Goal: Use online tool/utility: Utilize a website feature to perform a specific function

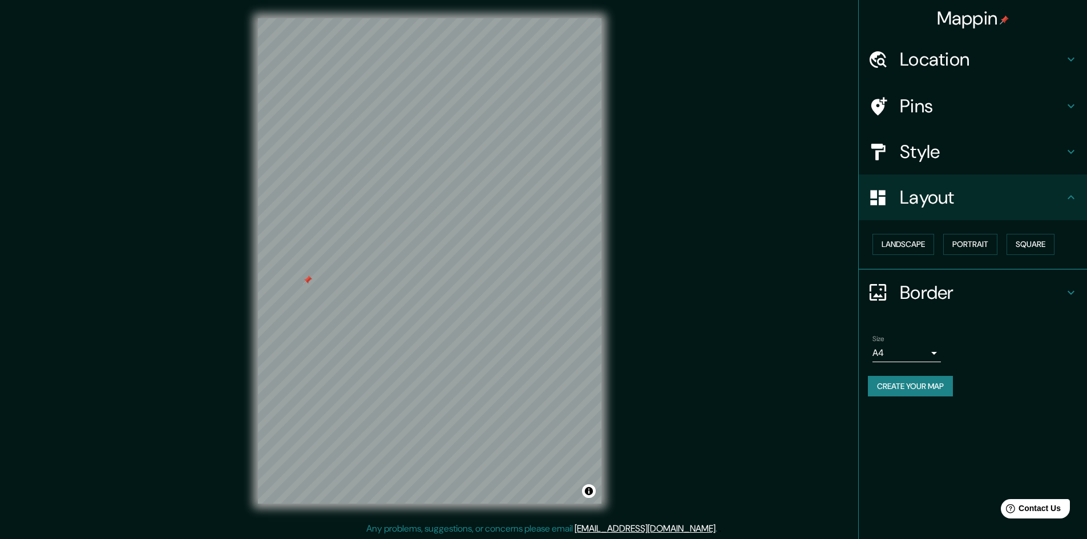
click at [965, 153] on h4 "Style" at bounding box center [982, 151] width 164 height 23
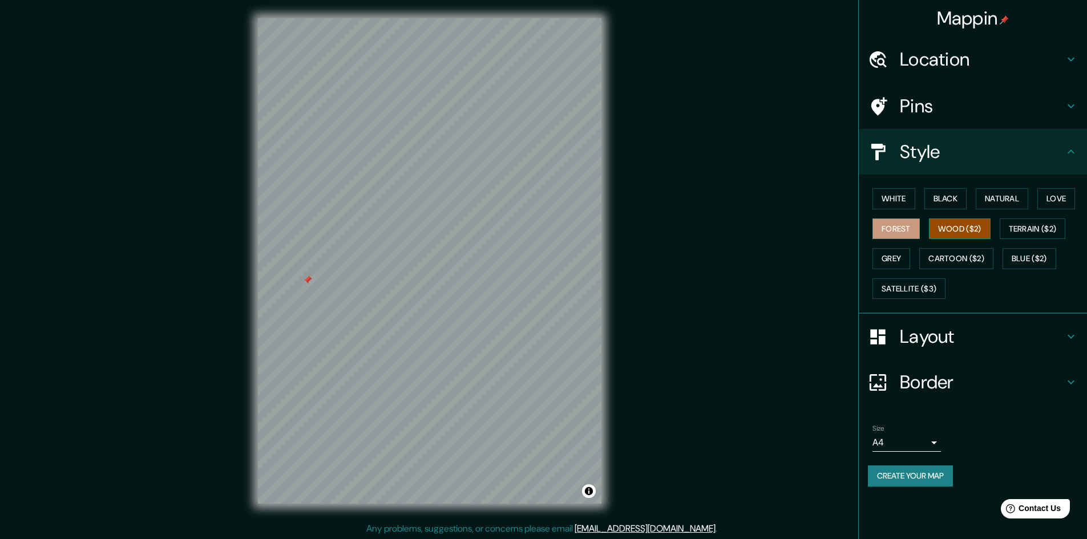
click at [964, 230] on button "Wood ($2)" at bounding box center [960, 229] width 62 height 21
click at [952, 205] on button "Black" at bounding box center [945, 198] width 43 height 21
click at [897, 196] on button "White" at bounding box center [893, 198] width 43 height 21
click at [938, 194] on button "Black" at bounding box center [945, 198] width 43 height 21
click at [908, 200] on button "White" at bounding box center [893, 198] width 43 height 21
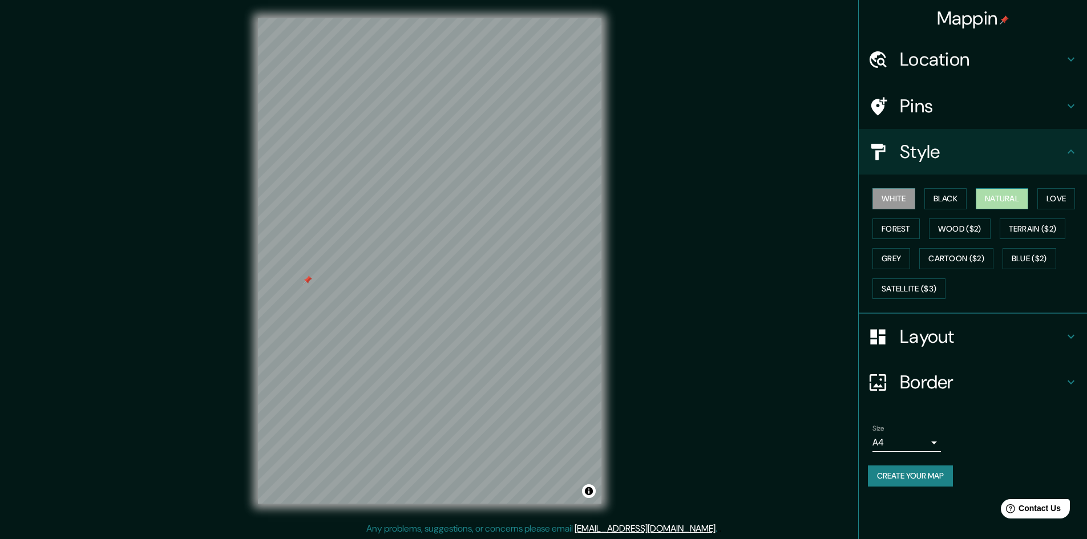
click at [1006, 193] on button "Natural" at bounding box center [1002, 198] width 52 height 21
click at [1050, 192] on button "Love" at bounding box center [1056, 198] width 38 height 21
click at [872, 225] on button "Forest" at bounding box center [895, 229] width 47 height 21
click at [958, 225] on button "Wood ($2)" at bounding box center [960, 229] width 62 height 21
click at [1036, 231] on button "Terrain ($2)" at bounding box center [1033, 229] width 66 height 21
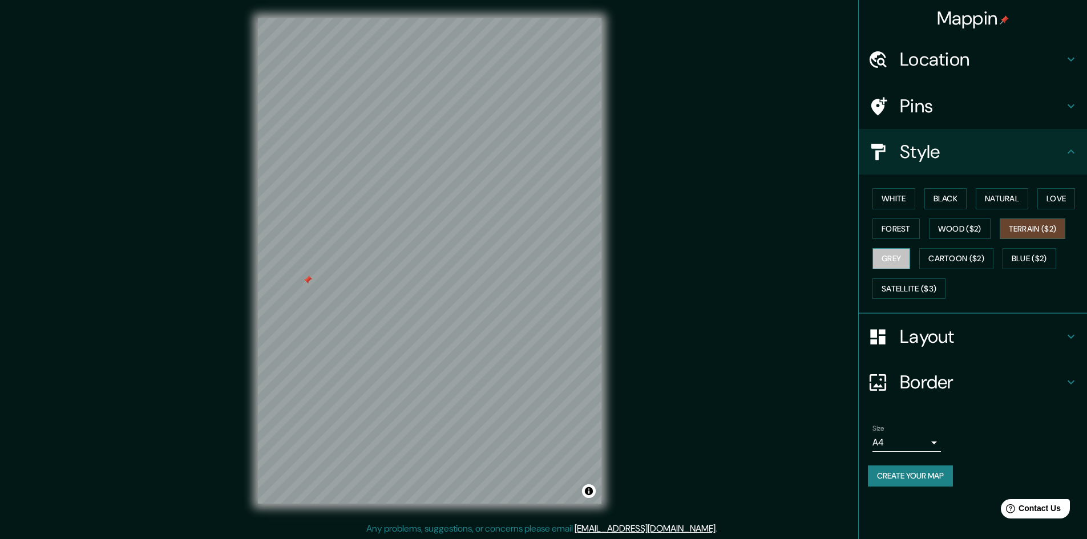
click at [894, 256] on button "Grey" at bounding box center [891, 258] width 38 height 21
click at [951, 256] on button "Cartoon ($2)" at bounding box center [956, 258] width 74 height 21
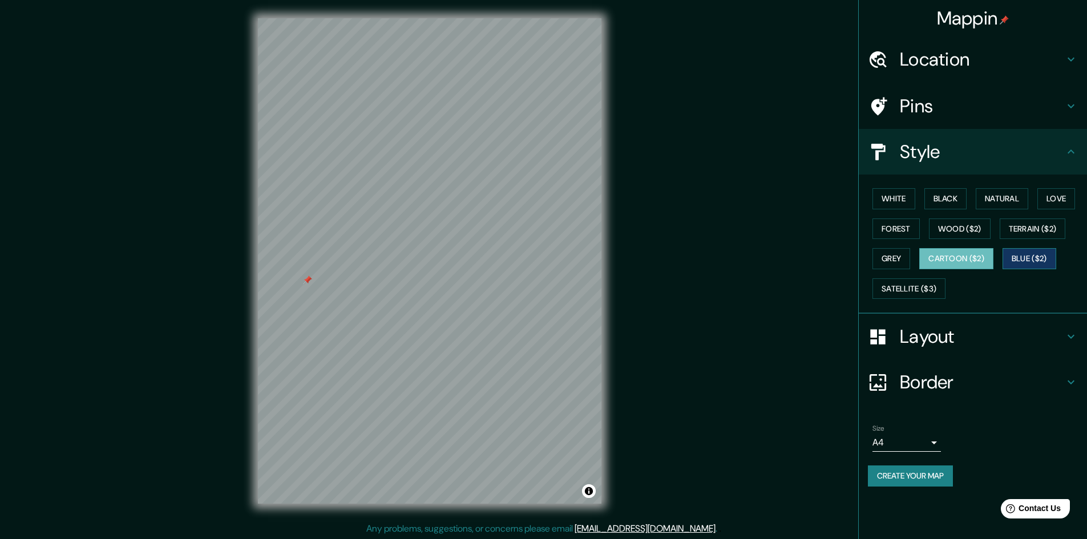
click at [1040, 252] on button "Blue ($2)" at bounding box center [1030, 258] width 54 height 21
click at [917, 282] on button "Satellite ($3)" at bounding box center [908, 288] width 73 height 21
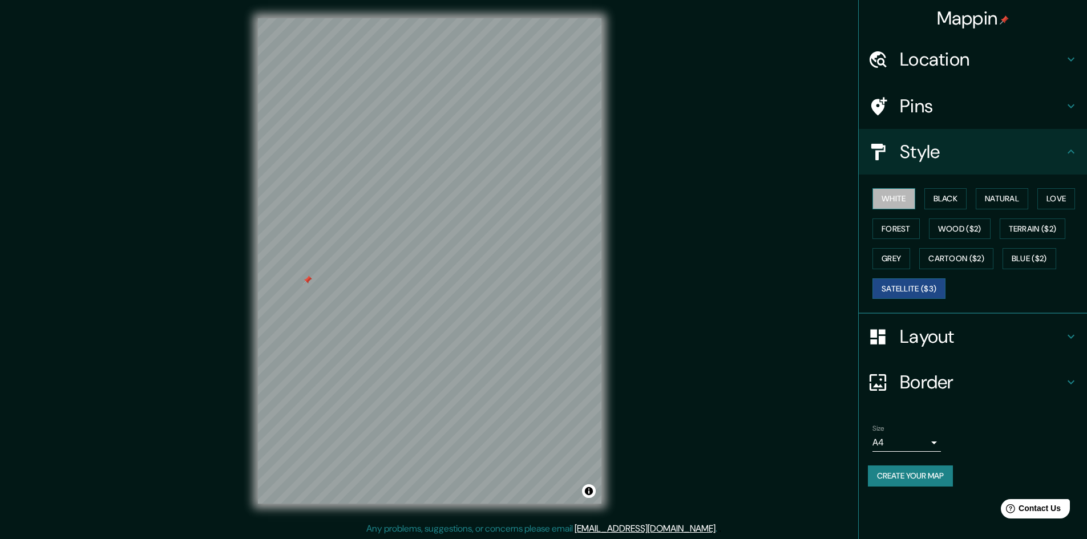
click at [903, 203] on button "White" at bounding box center [893, 198] width 43 height 21
click at [932, 190] on button "Black" at bounding box center [945, 198] width 43 height 21
click at [899, 197] on button "White" at bounding box center [893, 198] width 43 height 21
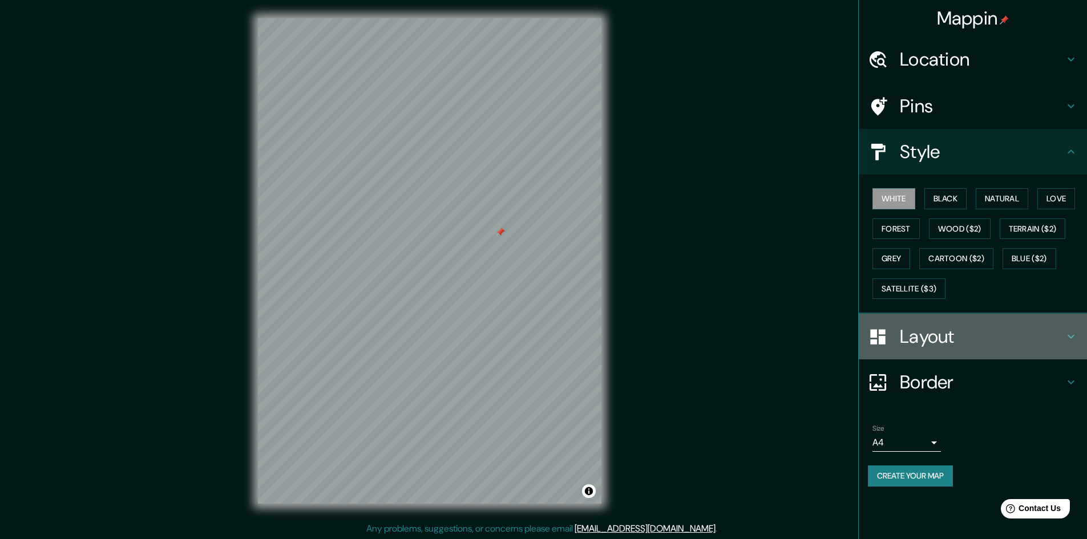
click at [928, 338] on h4 "Layout" at bounding box center [982, 336] width 164 height 23
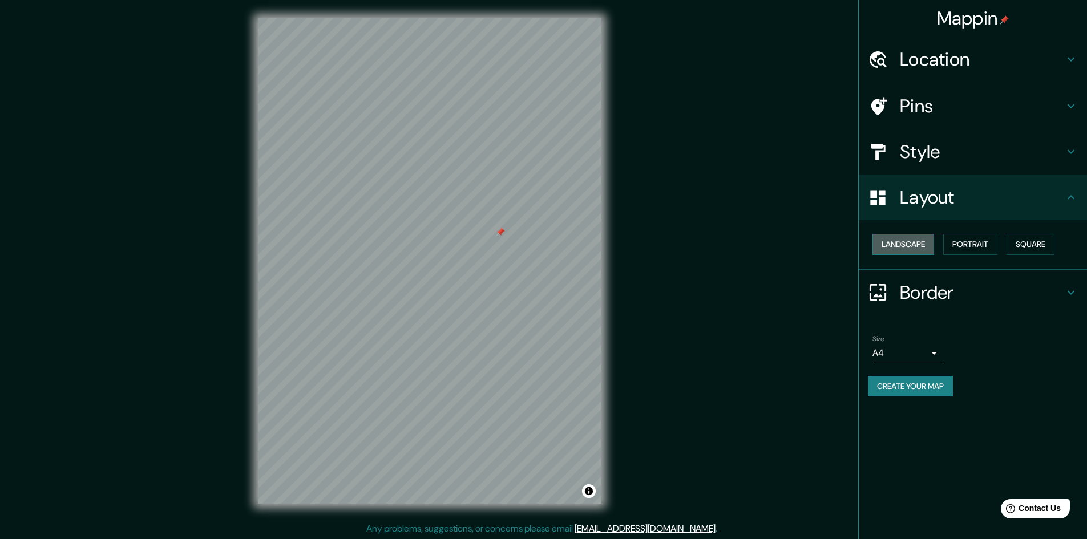
click at [907, 247] on button "Landscape" at bounding box center [903, 244] width 62 height 21
